Goal: Navigation & Orientation: Find specific page/section

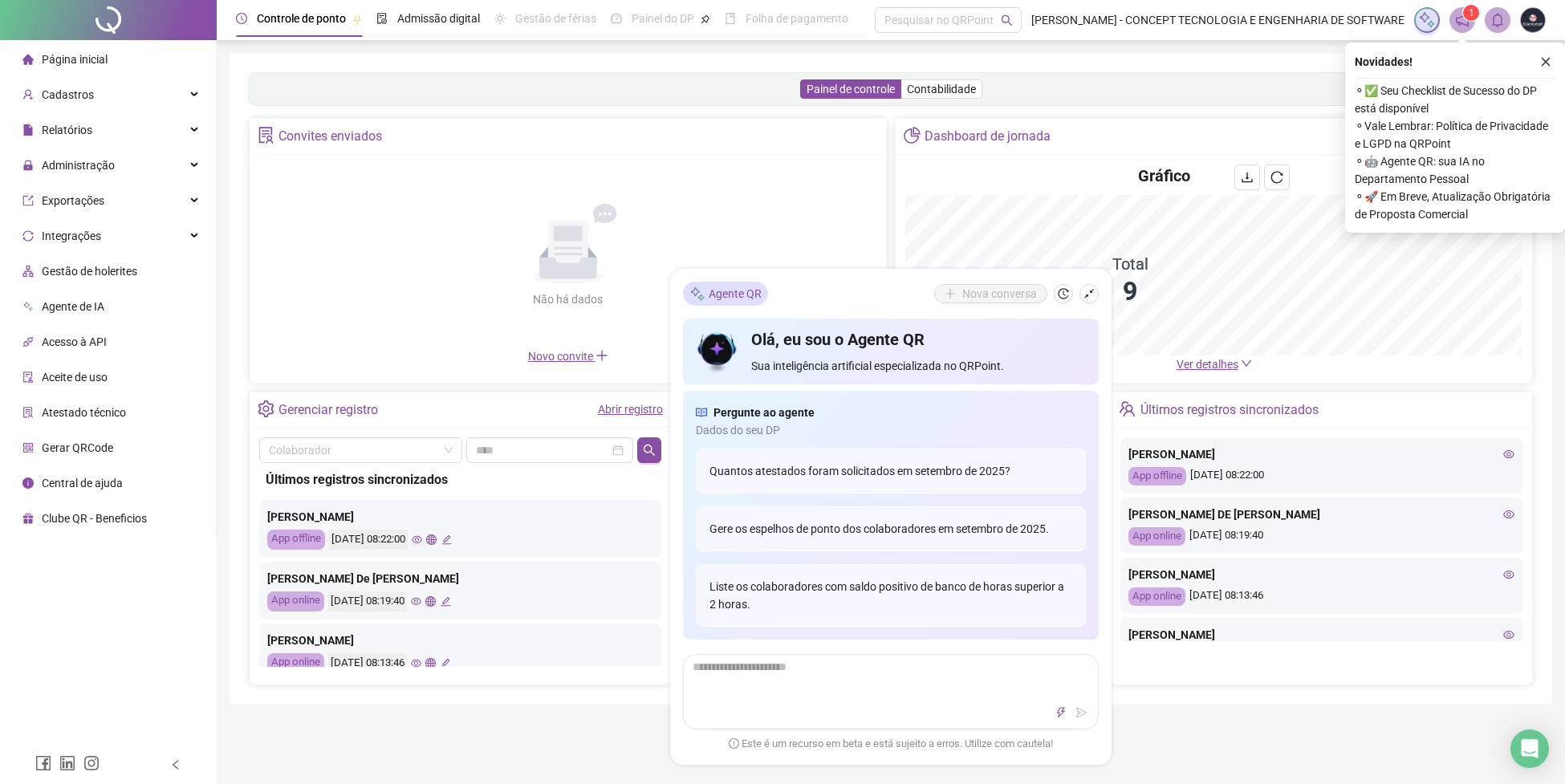
click at [1036, 64] on div "Painel de controle Contabilidade Convites enviados Não há dados Não há dados No…" at bounding box center [890, 379] width 1322 height 652
click at [1530, 50] on div "Novidades ! ⚬ ✅ Seu Checklist de Sucesso do DP está disponível ⚬ Vale Lembrar: …" at bounding box center [1455, 138] width 220 height 190
click at [1550, 64] on icon "close" at bounding box center [1546, 62] width 11 height 11
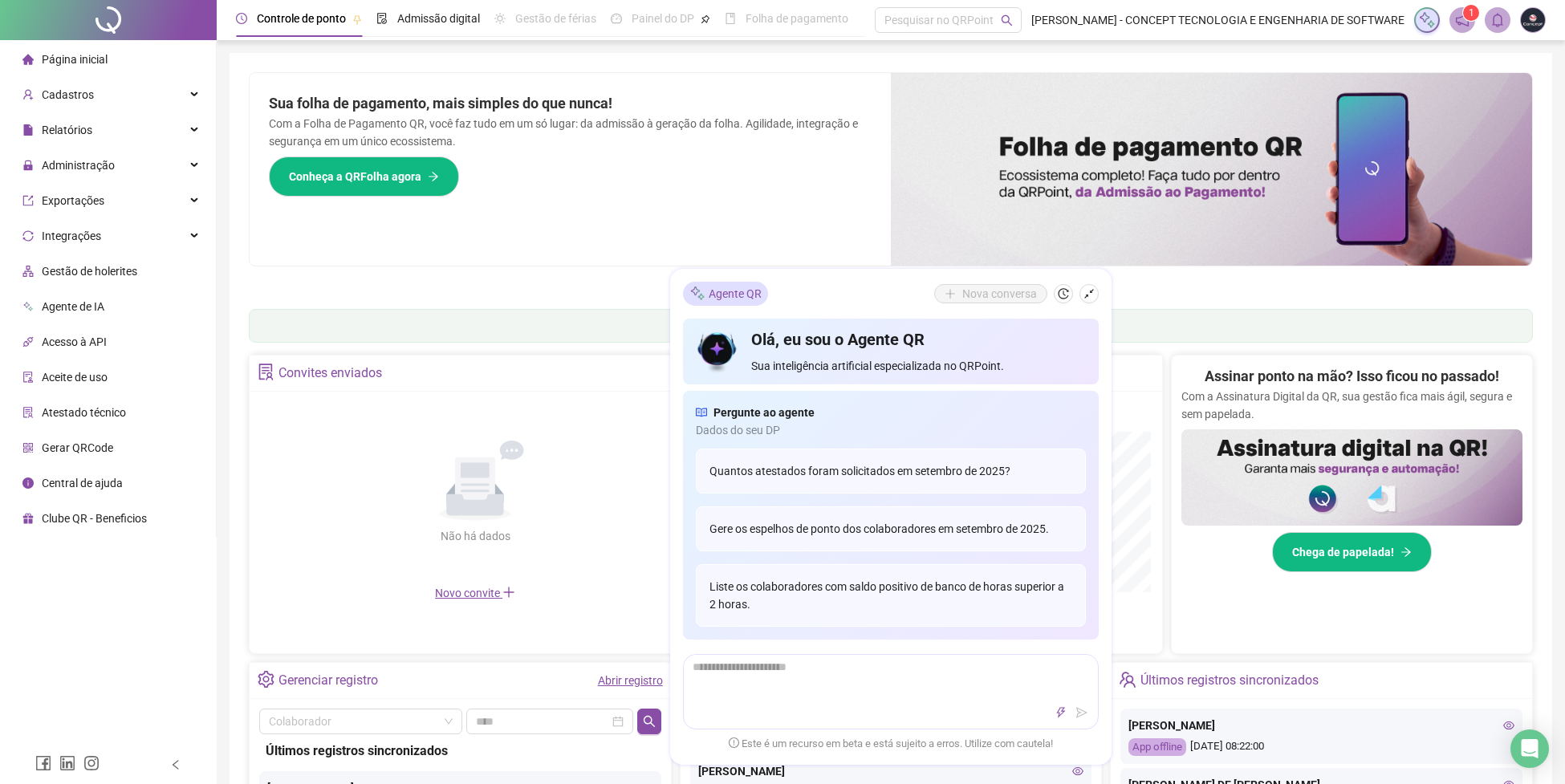
click at [731, 70] on div "Pague o QRPoint com Cartão de Crédito Sua assinatura: mais segurança, prática e…" at bounding box center [890, 514] width 1322 height 923
click at [1083, 291] on icon "shrink" at bounding box center [1089, 294] width 11 height 11
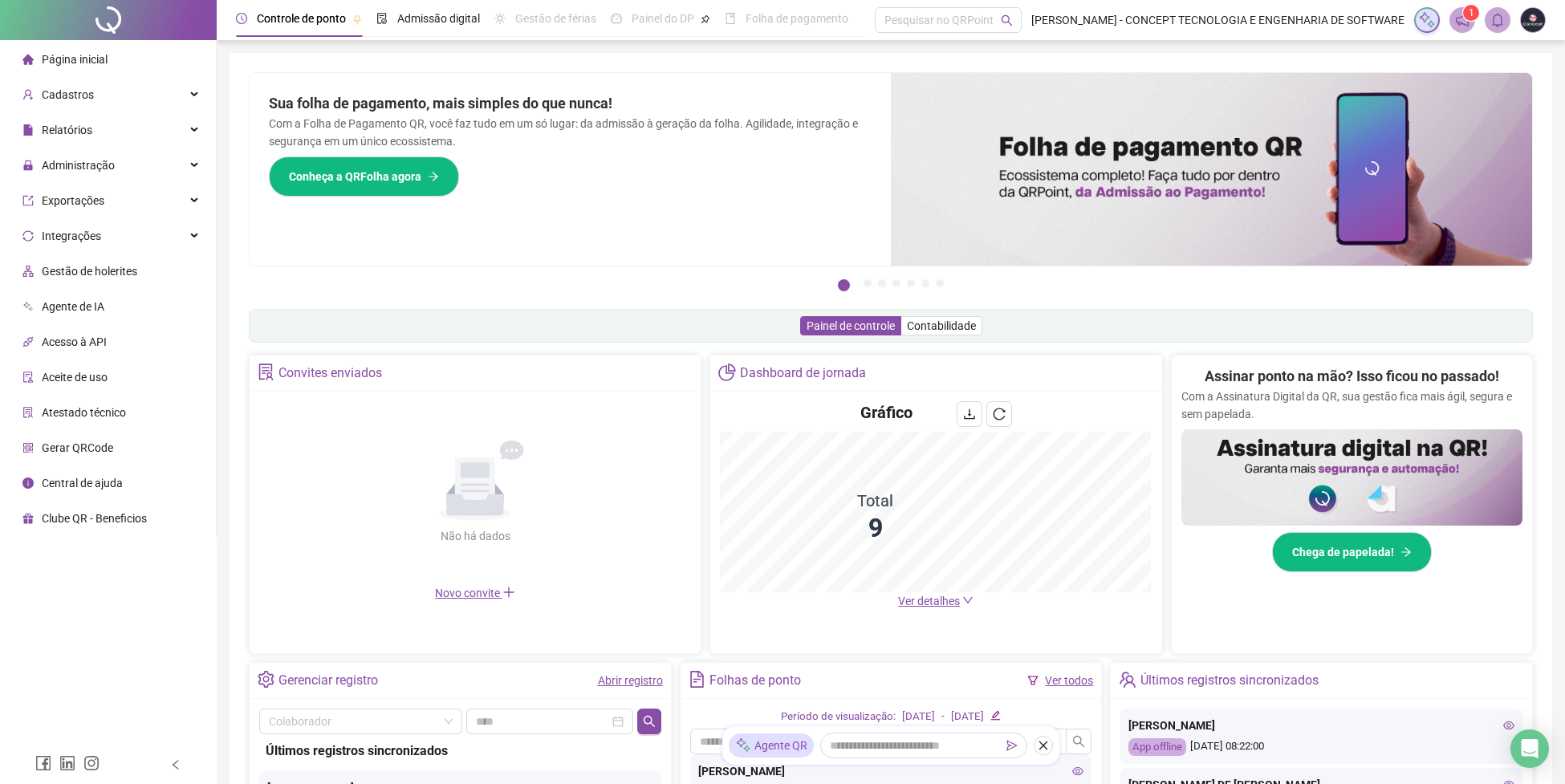
click at [943, 597] on span "Ver detalhes" at bounding box center [928, 601] width 62 height 13
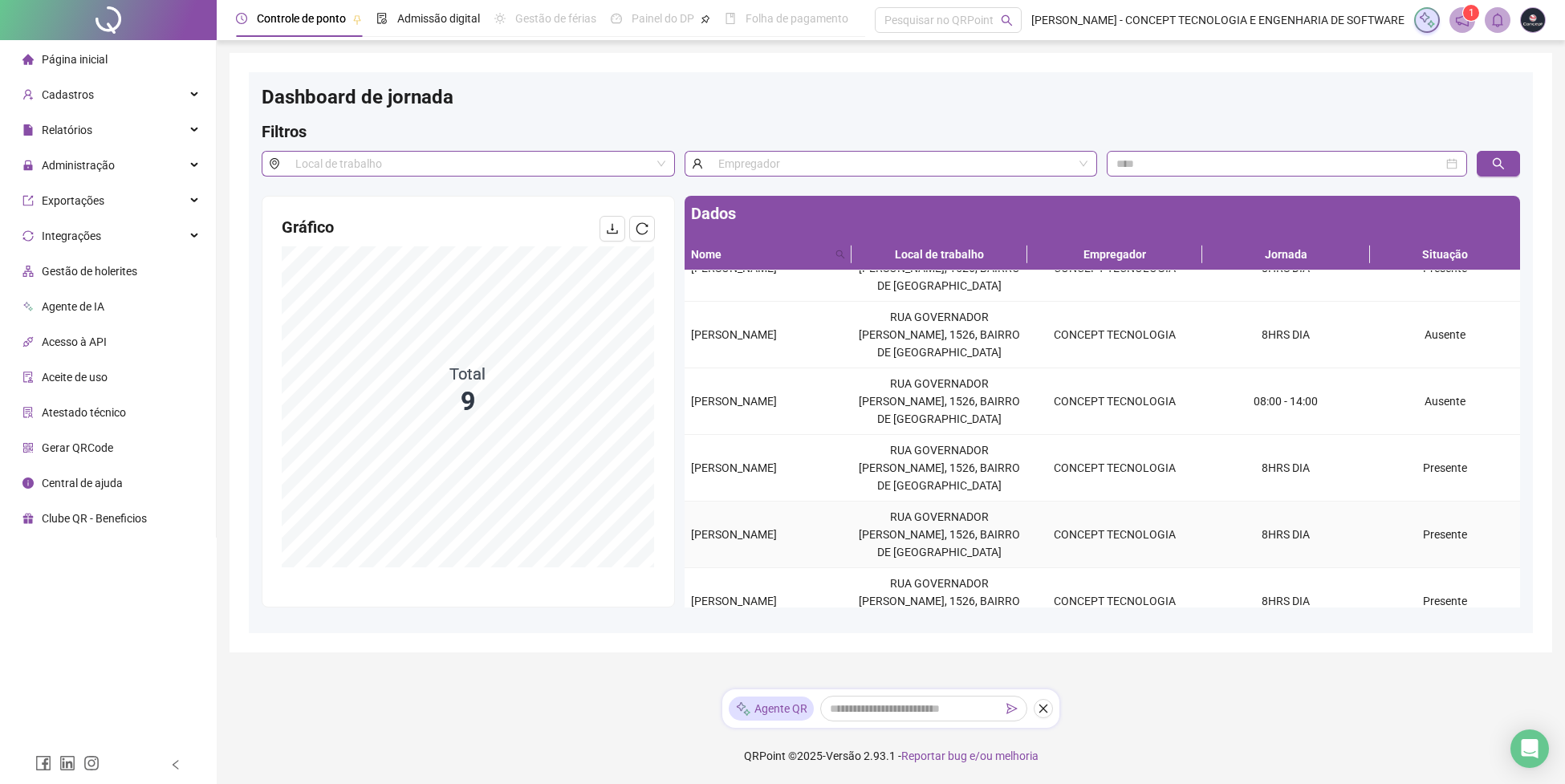
scroll to position [106, 0]
click at [84, 65] on span "Página inicial" at bounding box center [75, 60] width 66 height 13
